Goal: Information Seeking & Learning: Learn about a topic

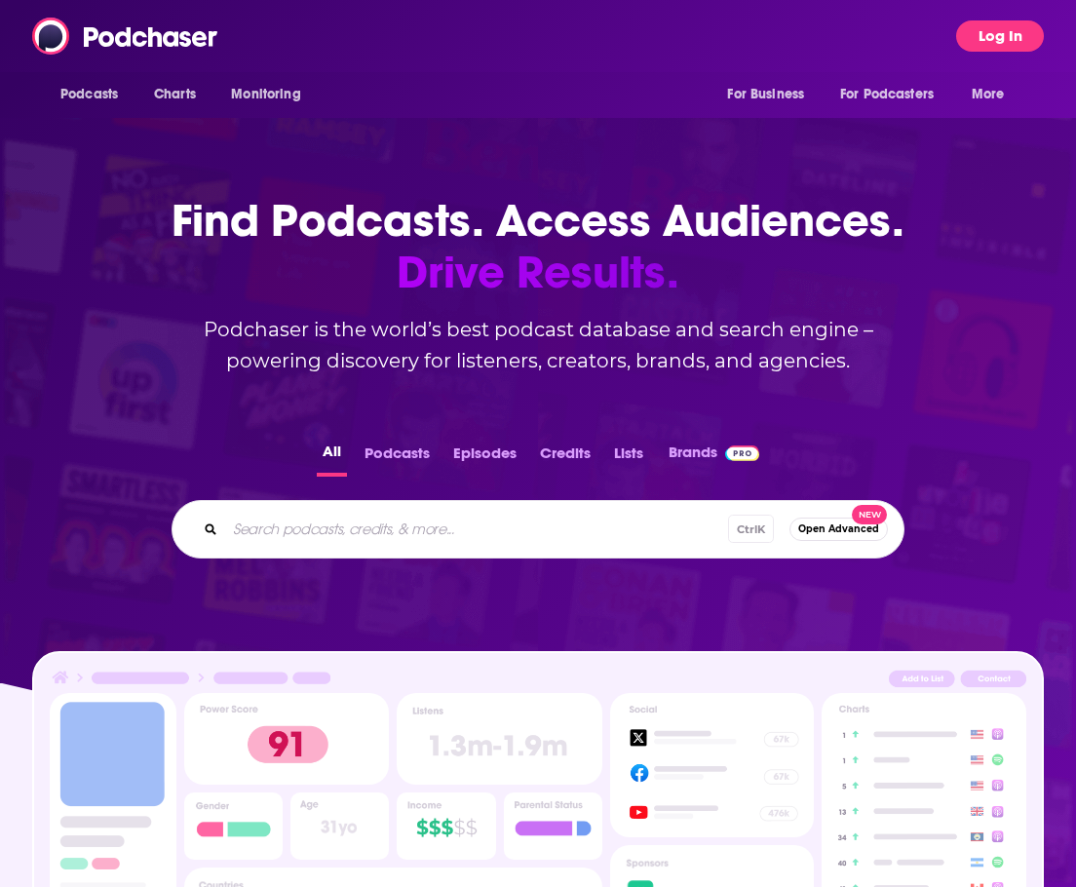
click at [999, 19] on div "Podcasts Charts Monitoring For Business For Podcasters More Log In" at bounding box center [538, 36] width 1076 height 72
click at [992, 29] on button "Log In" at bounding box center [1000, 35] width 88 height 31
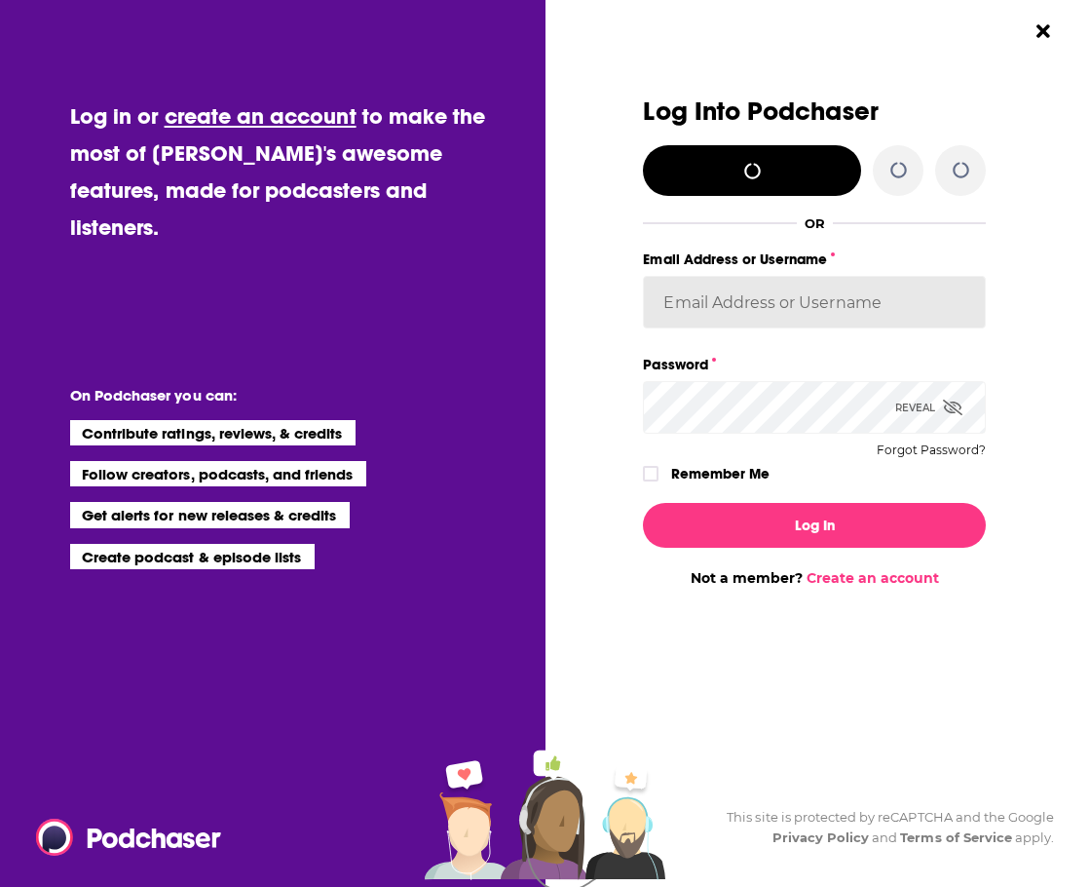
type input "janelau"
click at [854, 290] on input "janelau" at bounding box center [814, 302] width 343 height 53
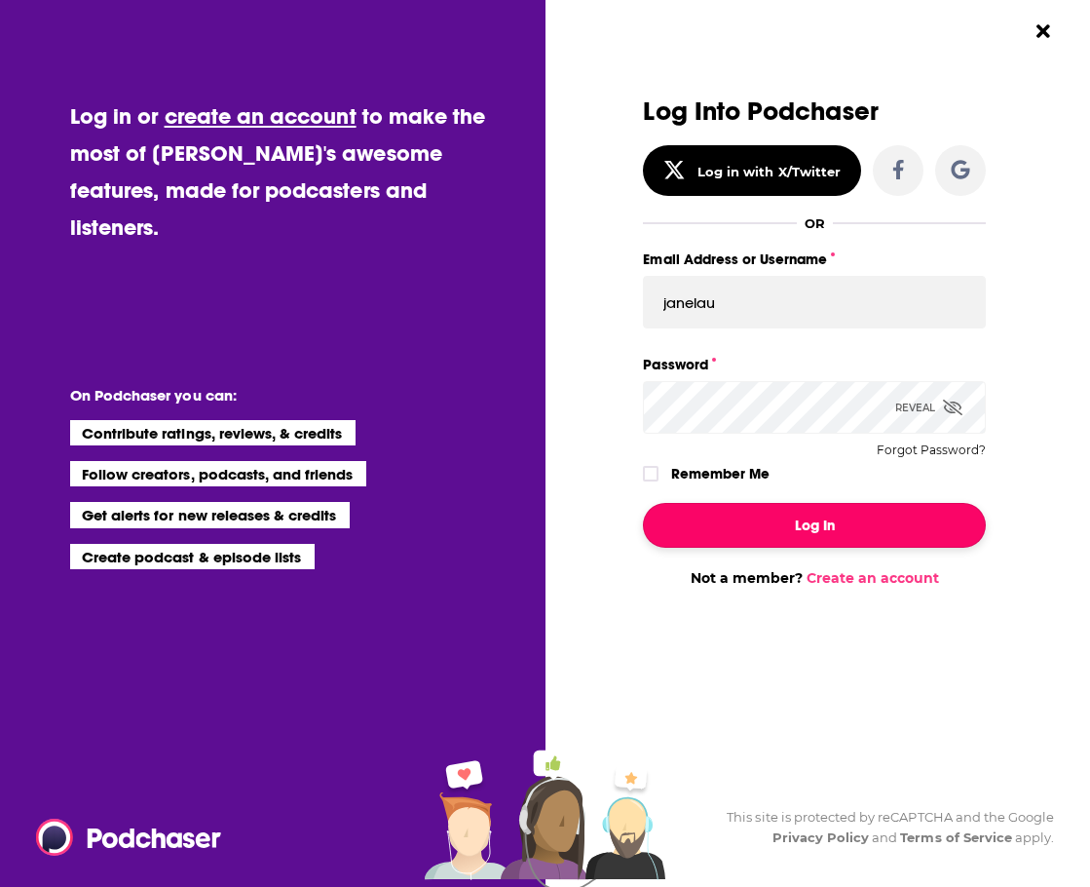
click at [775, 540] on button "Log In" at bounding box center [814, 525] width 343 height 45
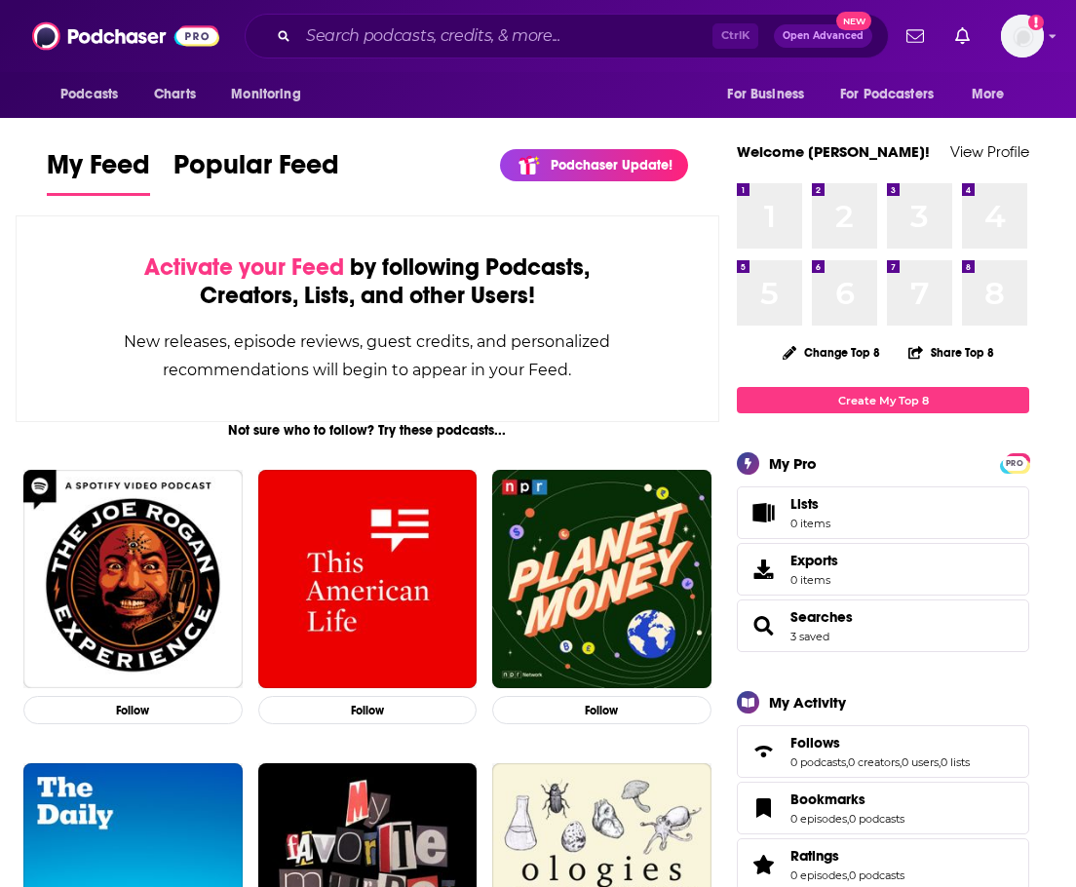
click at [347, 60] on div "Podcasts Charts Monitoring Ctrl K Open Advanced New For Business For Podcasters…" at bounding box center [538, 36] width 1076 height 72
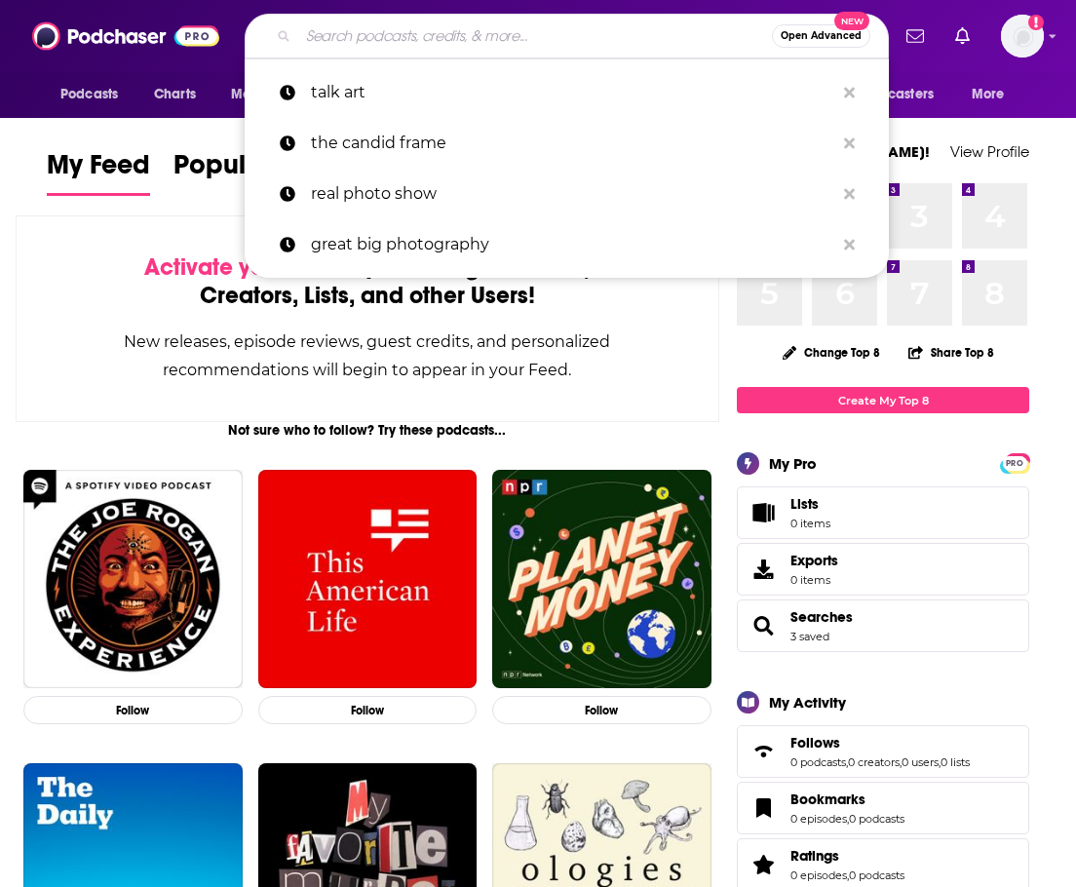
click at [349, 39] on input "Search podcasts, credits, & more..." at bounding box center [535, 35] width 474 height 31
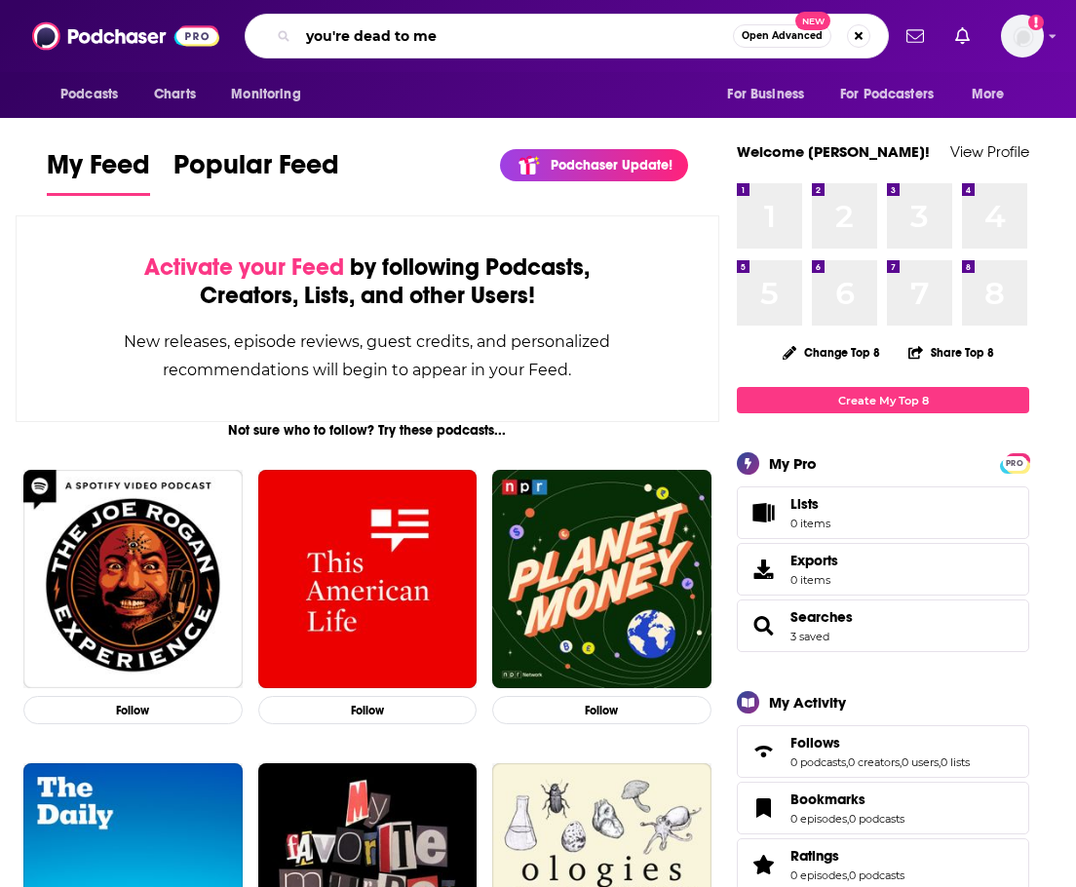
type input "you're dead to me"
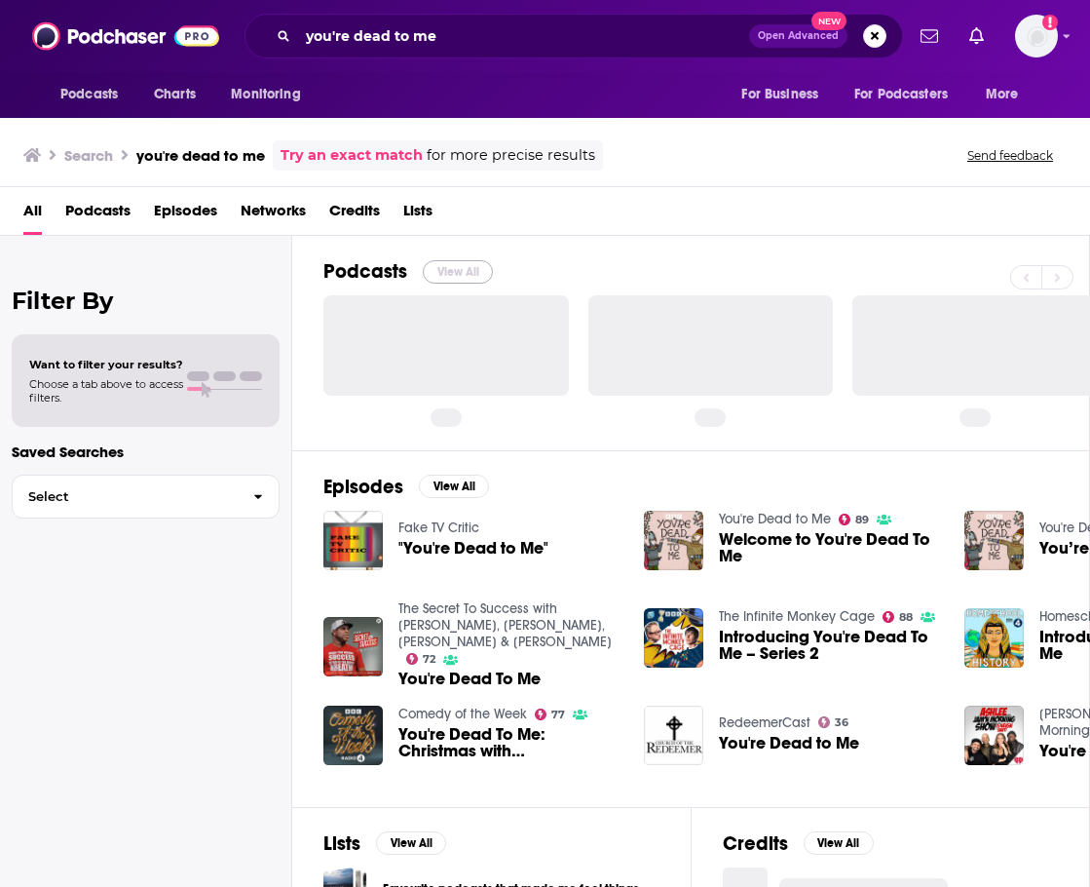
click at [441, 267] on button "View All" at bounding box center [458, 271] width 70 height 23
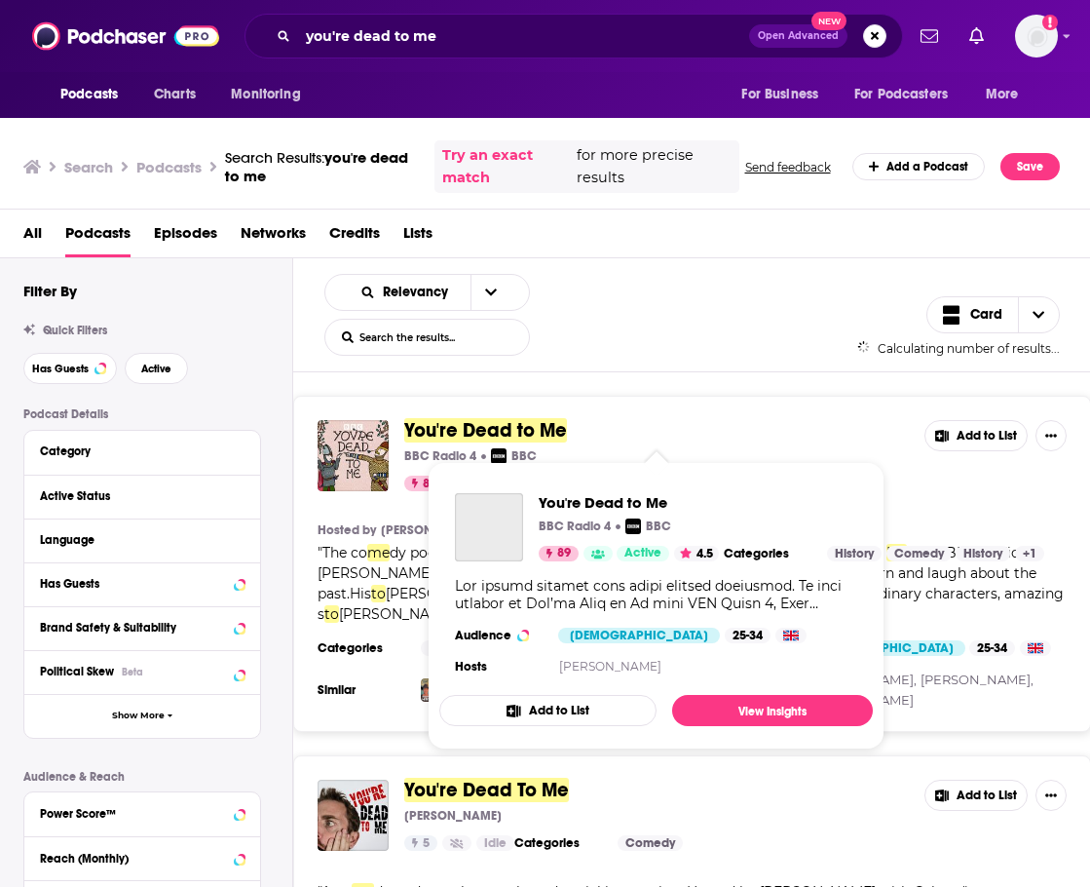
click at [429, 436] on span "You're Dead to Me" at bounding box center [485, 430] width 163 height 24
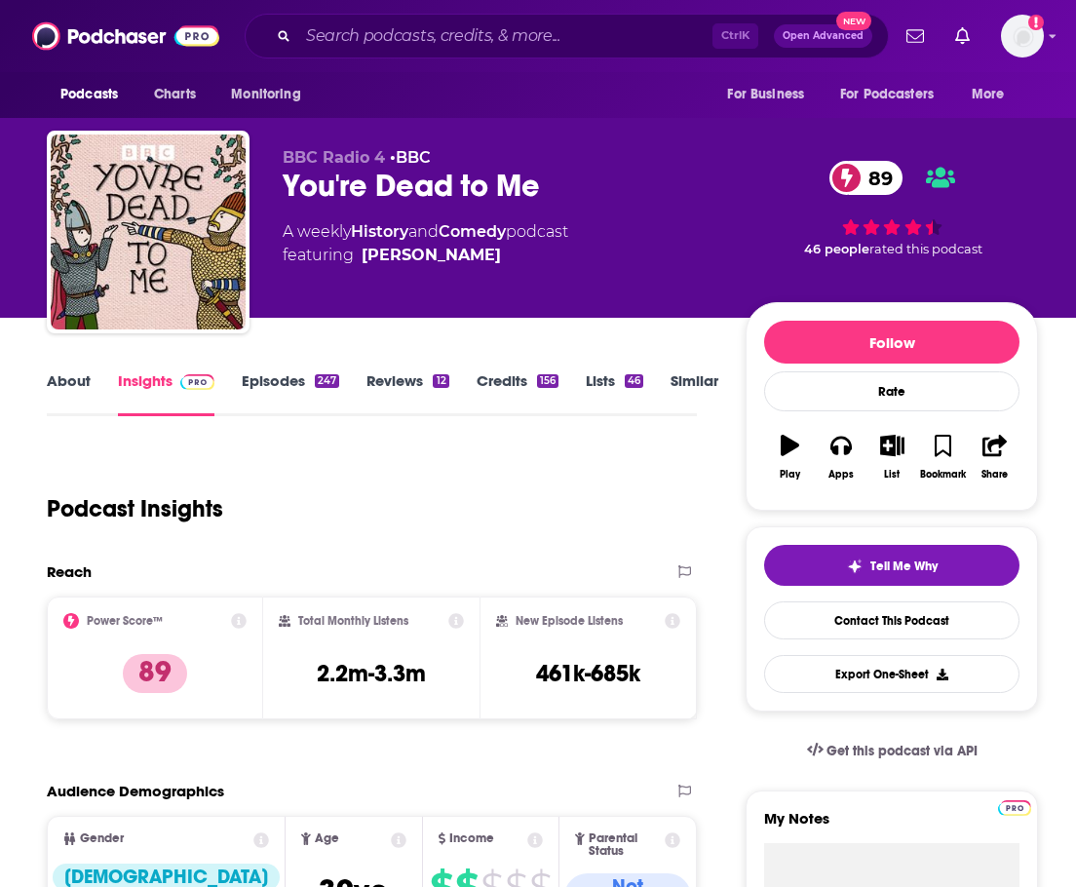
click at [520, 377] on link "Credits 156" at bounding box center [518, 393] width 82 height 45
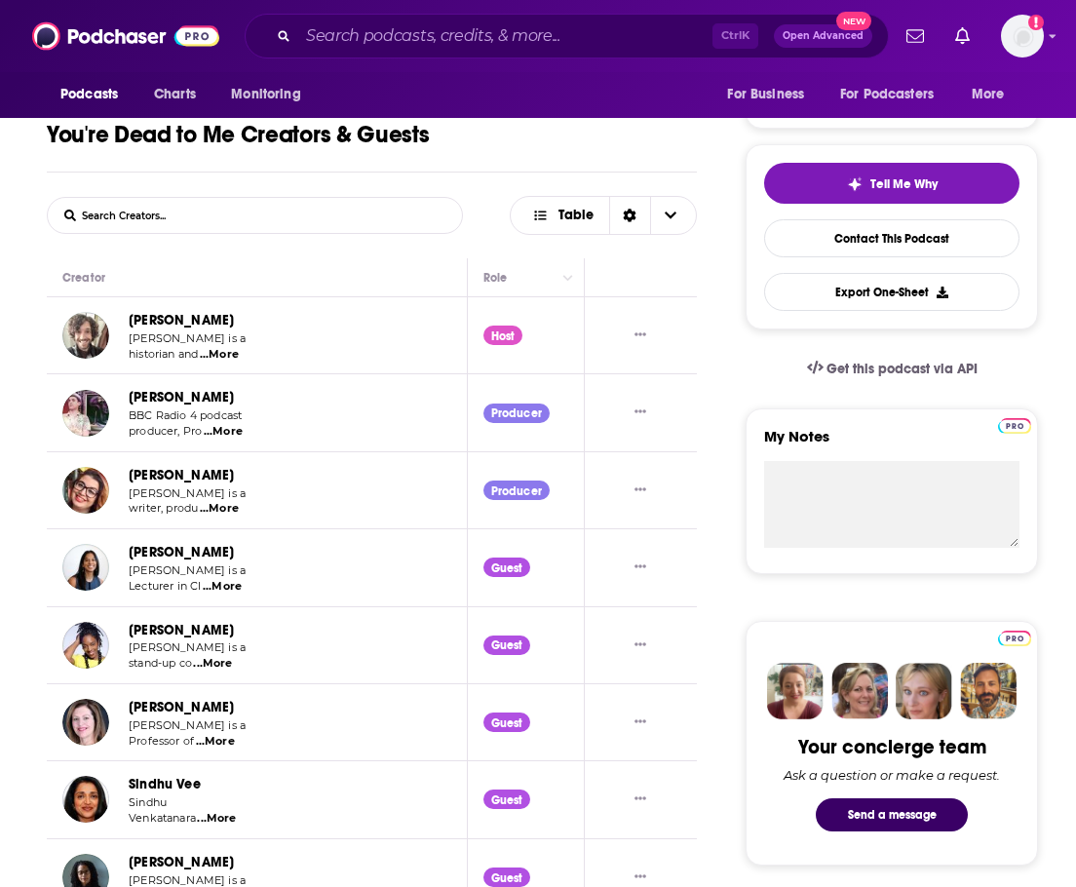
scroll to position [390, 0]
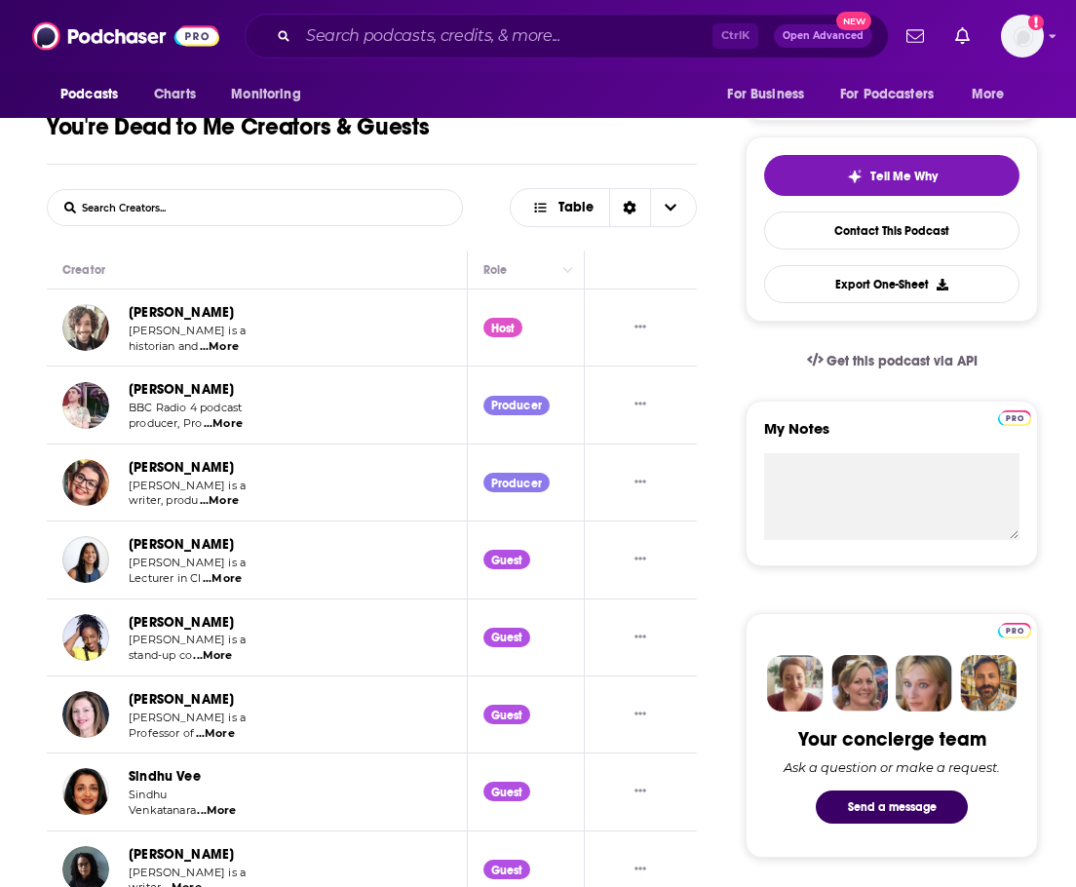
click at [228, 503] on span "...More" at bounding box center [219, 501] width 39 height 16
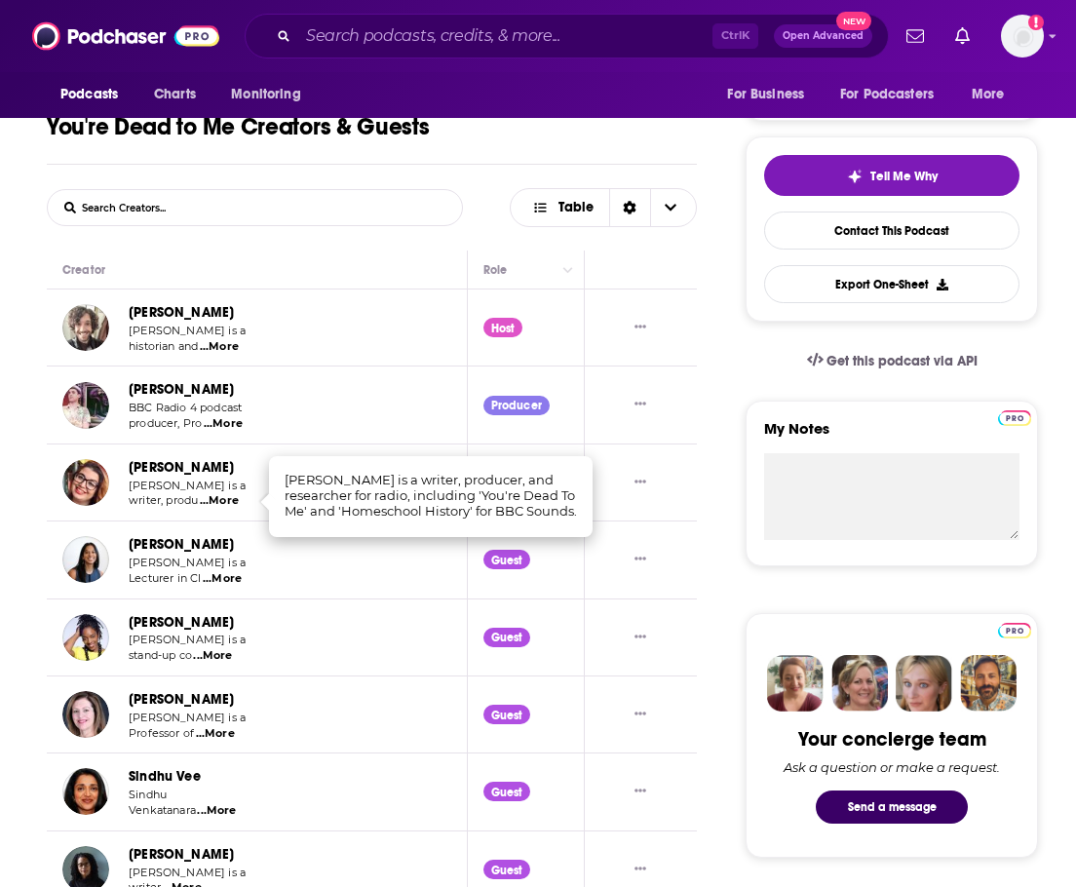
click at [233, 429] on span "...More" at bounding box center [223, 424] width 39 height 16
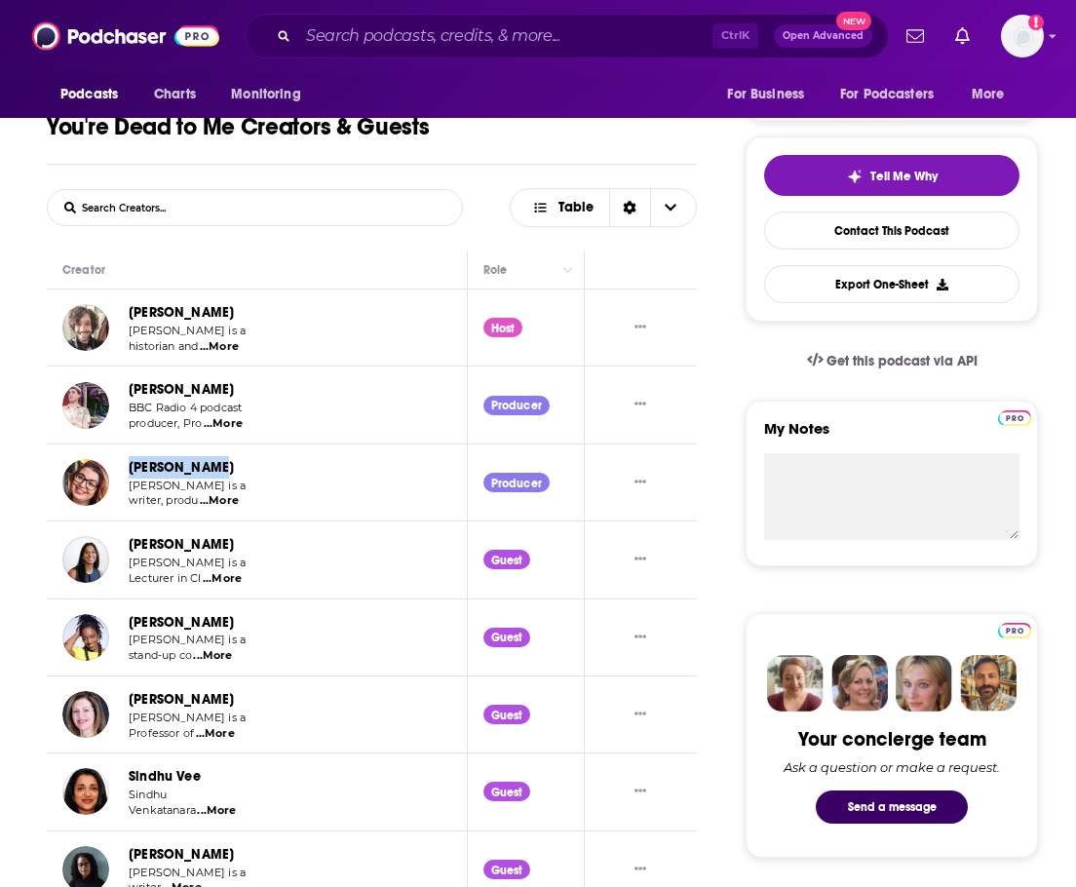
drag, startPoint x: 259, startPoint y: 468, endPoint x: 122, endPoint y: 470, distance: 137.4
click at [122, 470] on td "[PERSON_NAME] [PERSON_NAME] is a writer, produ ...More" at bounding box center [257, 482] width 421 height 77
copy link "[PERSON_NAME]"
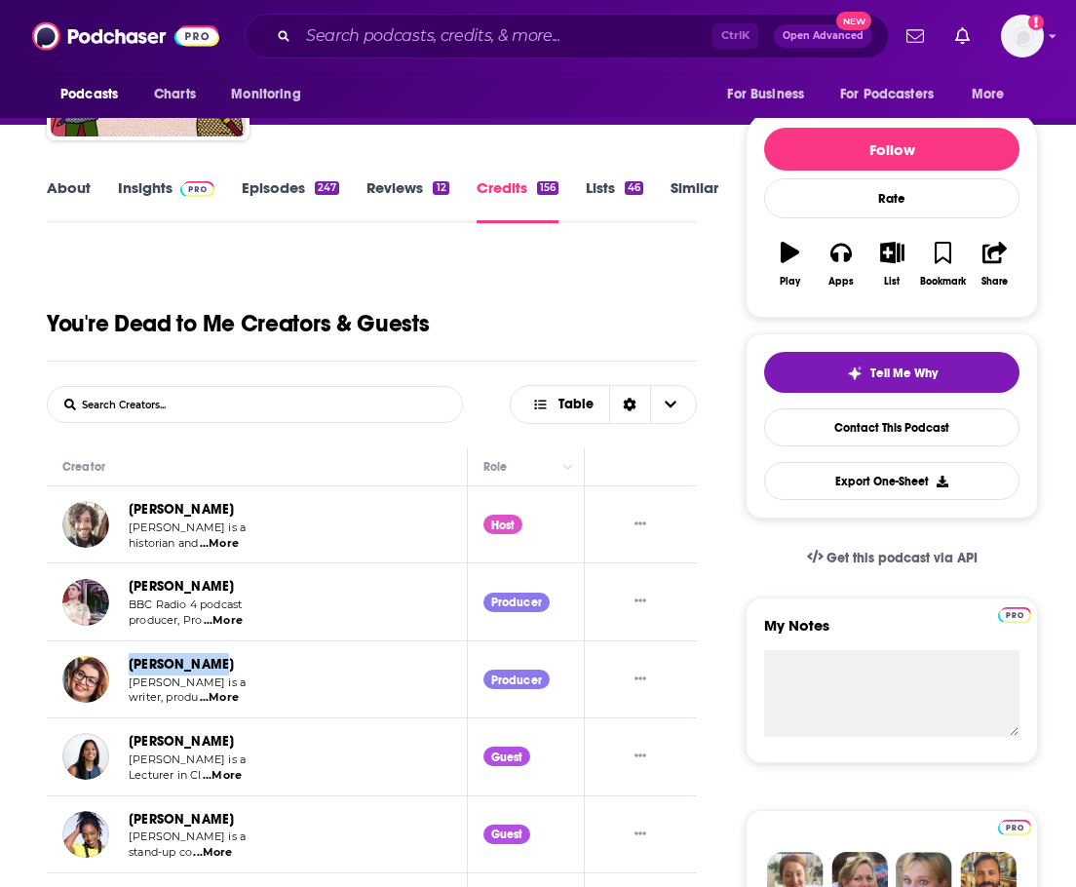
scroll to position [0, 0]
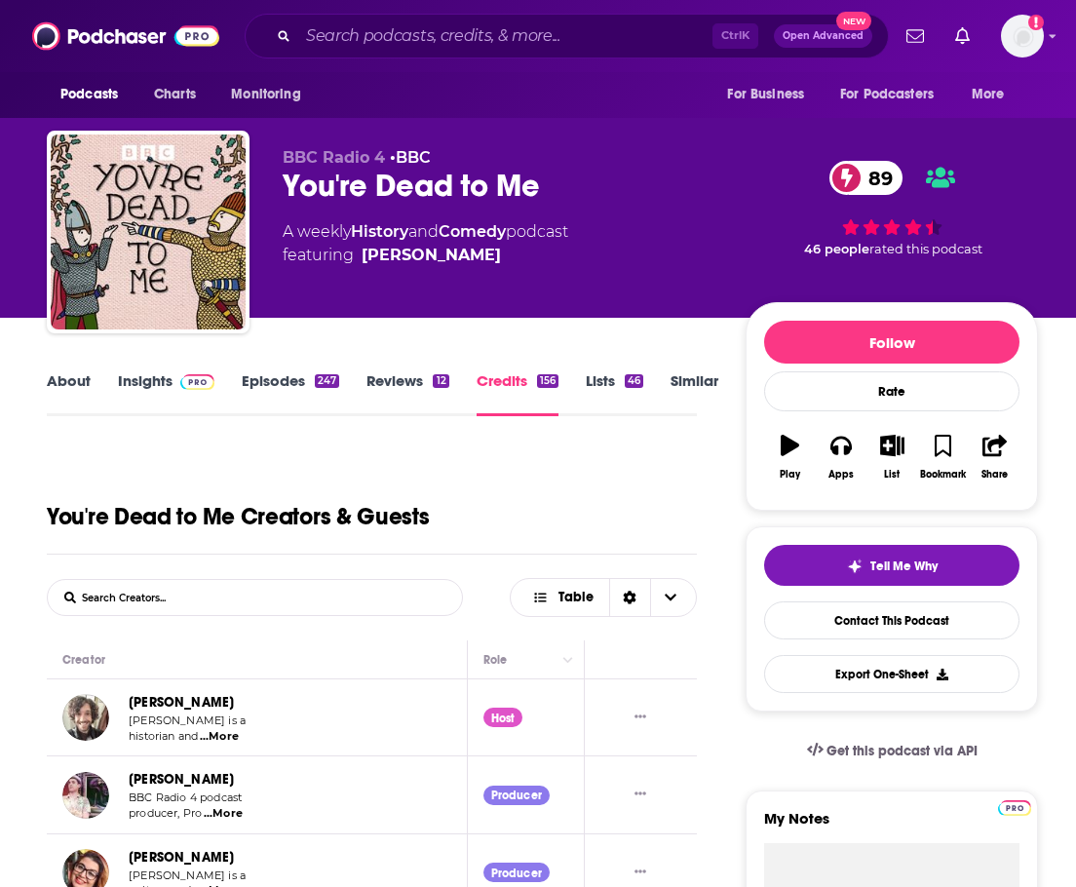
click at [51, 387] on link "About" at bounding box center [69, 393] width 44 height 45
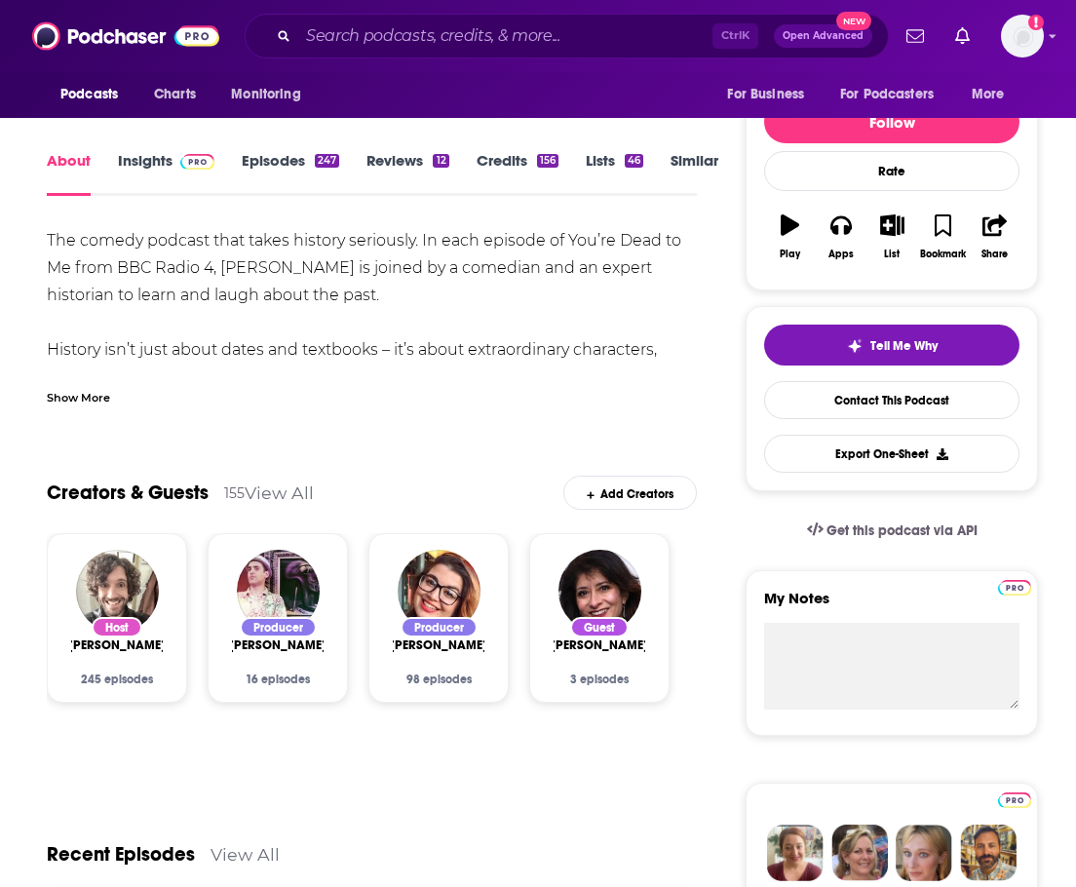
scroll to position [390, 0]
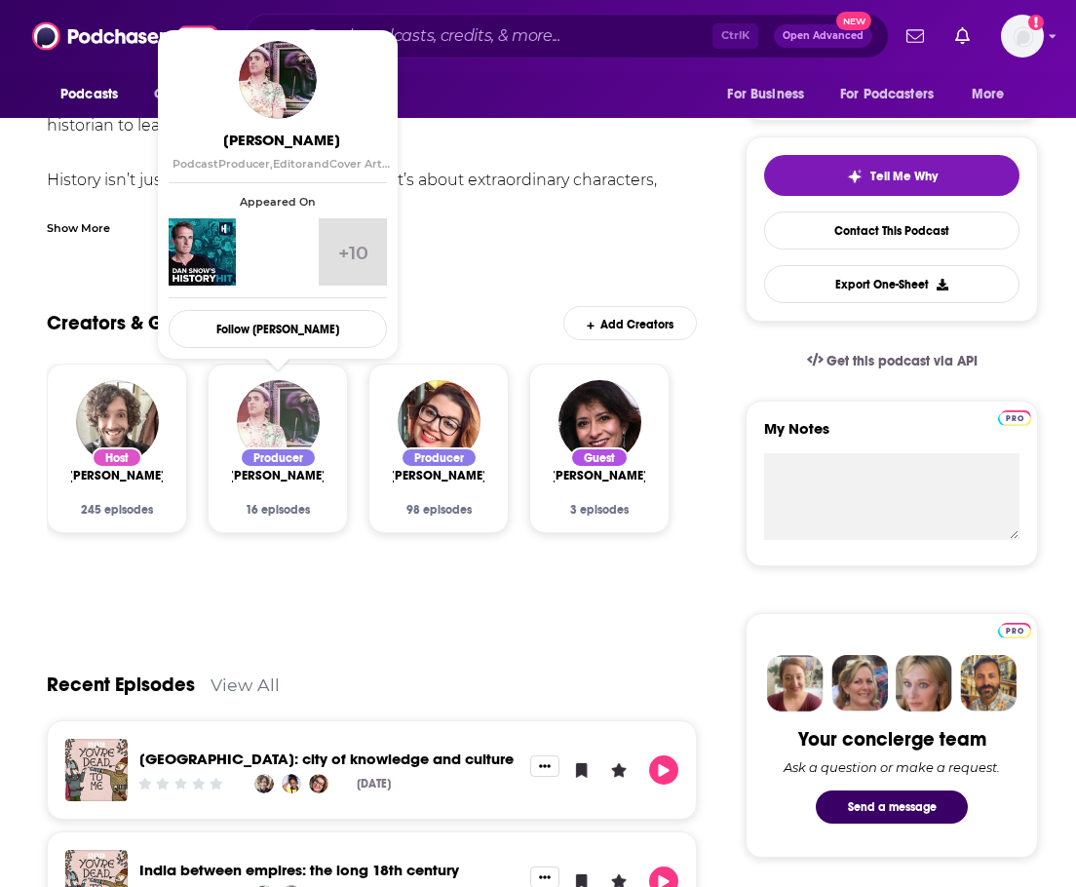
click at [283, 400] on img "Dan Morelle" at bounding box center [278, 421] width 83 height 83
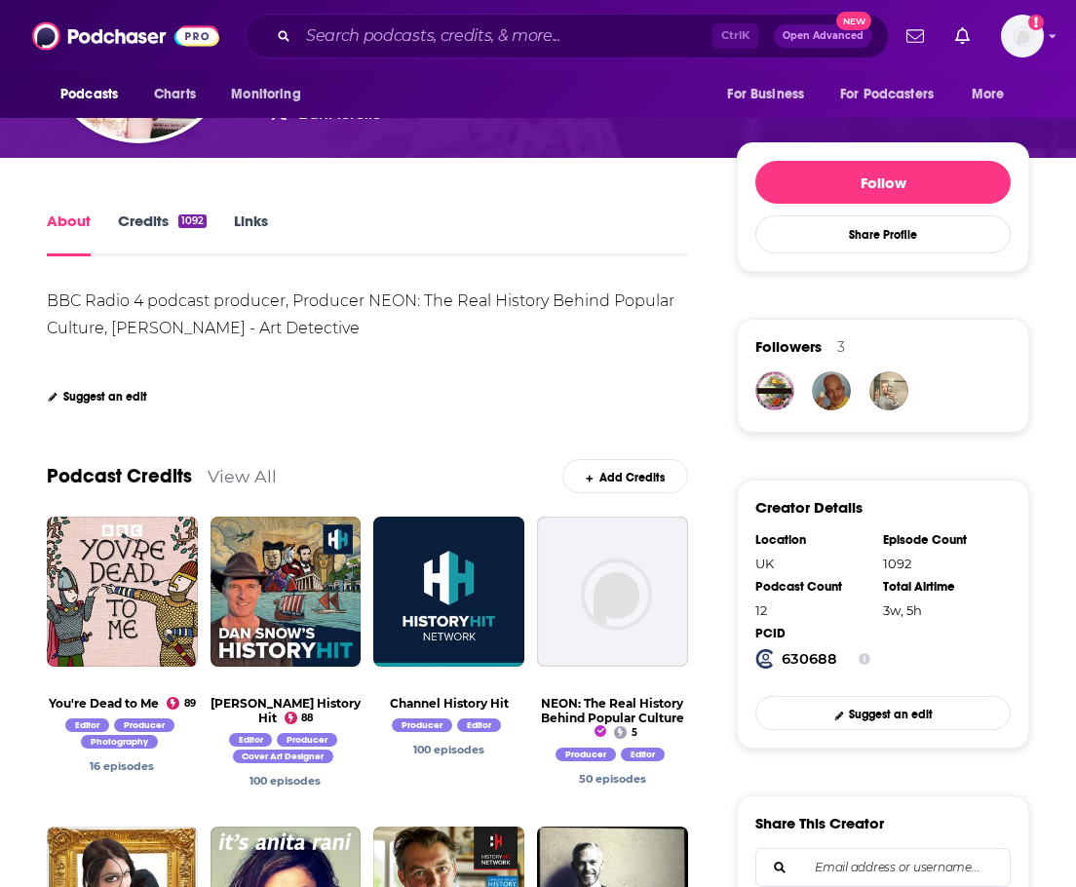
scroll to position [97, 0]
